Goal: Information Seeking & Learning: Find specific fact

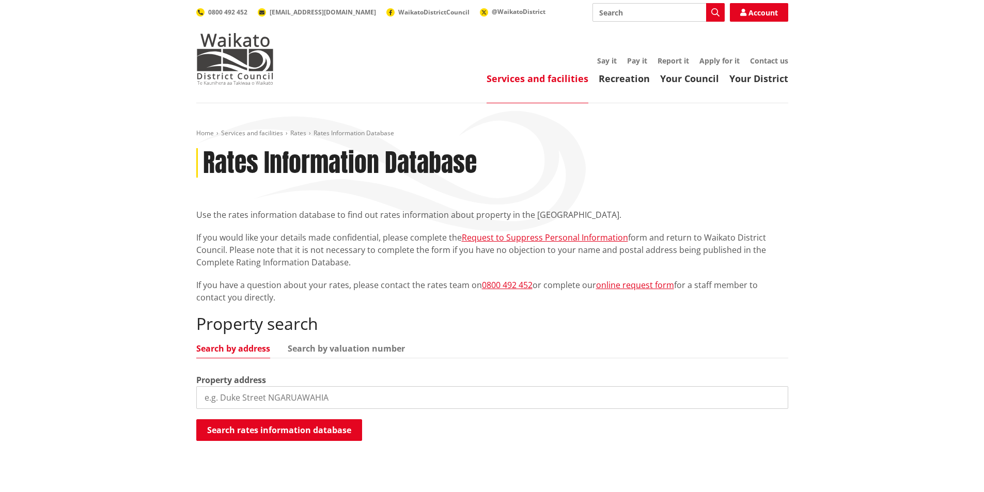
drag, startPoint x: 254, startPoint y: 399, endPoint x: 272, endPoint y: 269, distance: 131.4
click at [255, 398] on input "search" at bounding box center [492, 397] width 592 height 23
type input "[STREET_ADDRESS]"
click at [315, 431] on button "Search rates information database" at bounding box center [279, 431] width 166 height 22
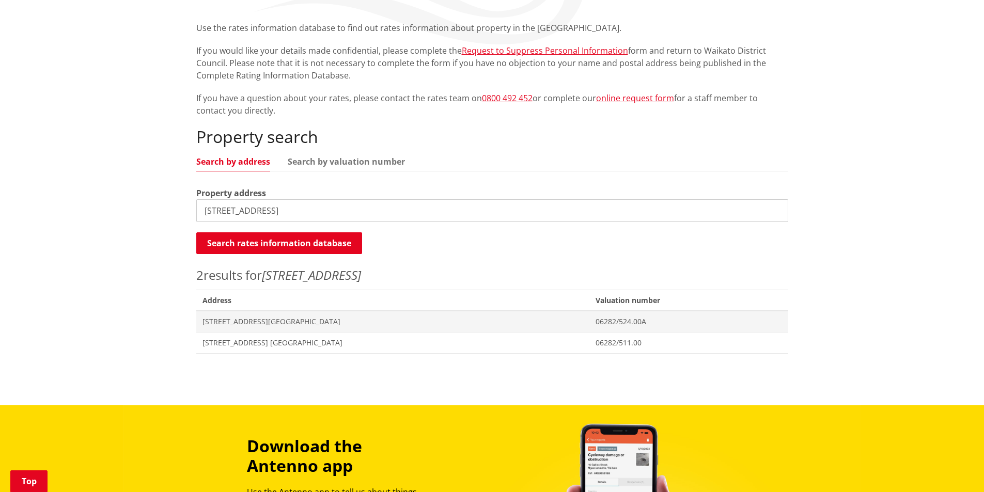
scroll to position [172, 0]
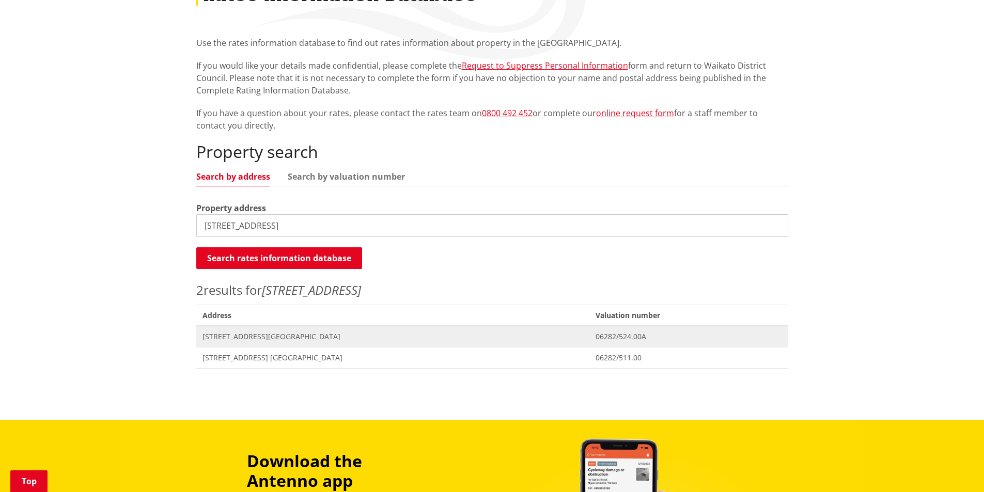
click at [239, 339] on span "[STREET_ADDRESS][GEOGRAPHIC_DATA]" at bounding box center [393, 337] width 381 height 10
